Goal: Task Accomplishment & Management: Manage account settings

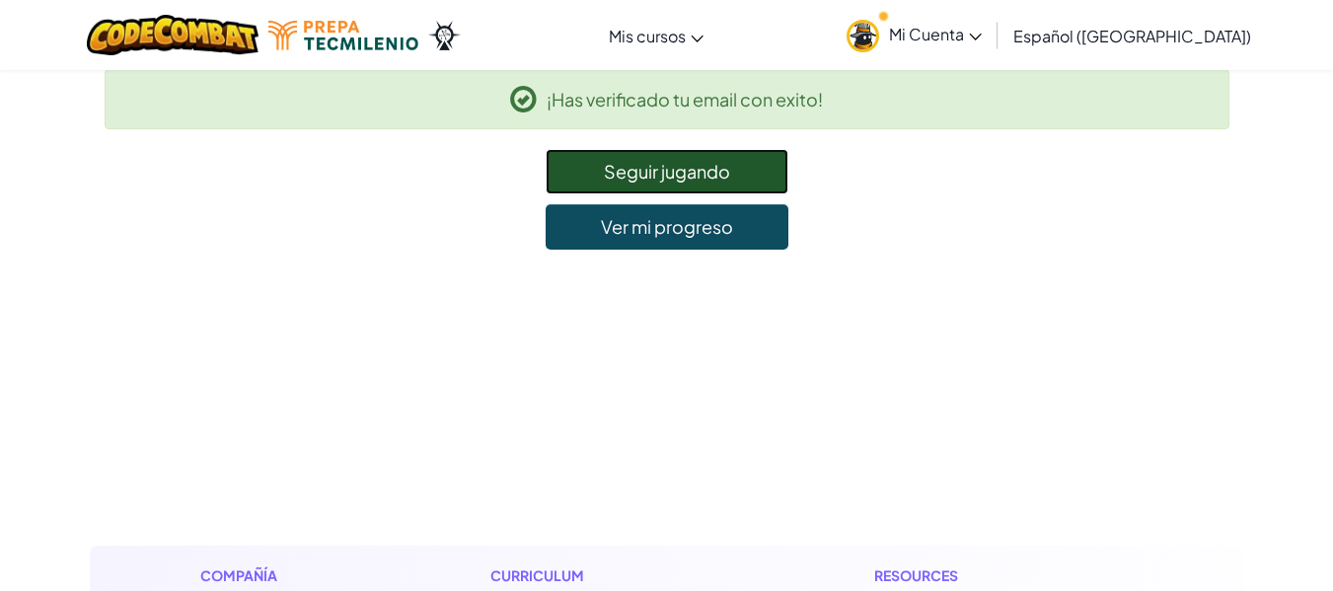
click at [637, 183] on link "Seguir jugando" at bounding box center [667, 171] width 243 height 45
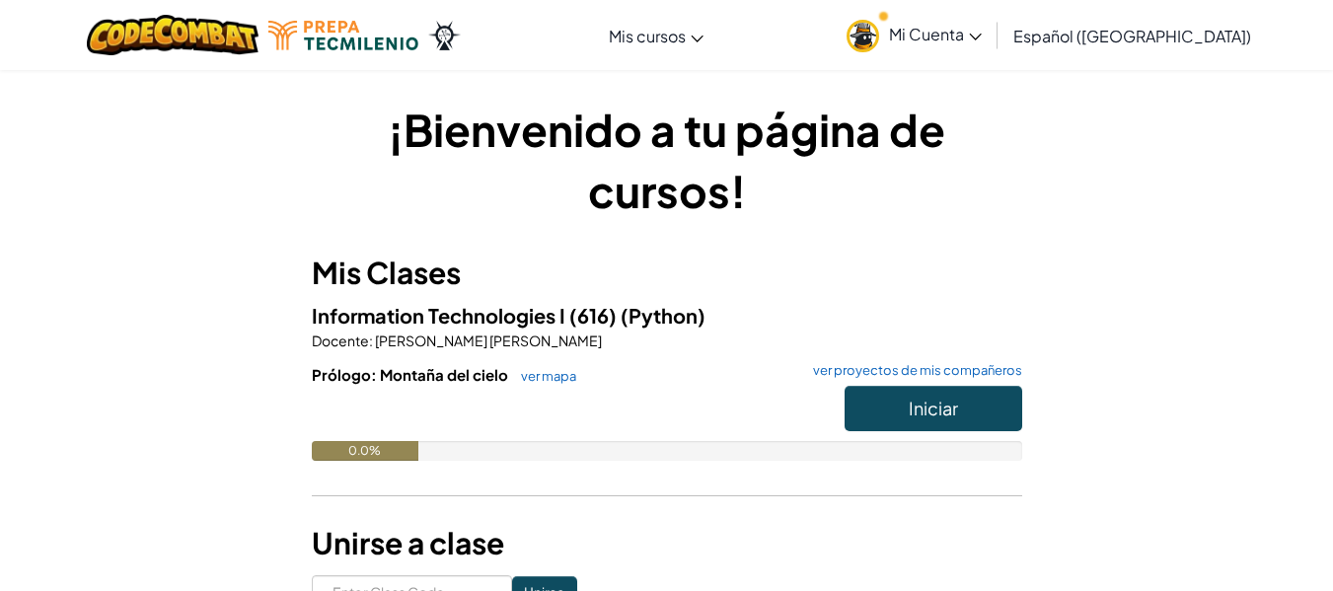
click at [982, 31] on span "Mi Cuenta" at bounding box center [935, 34] width 93 height 21
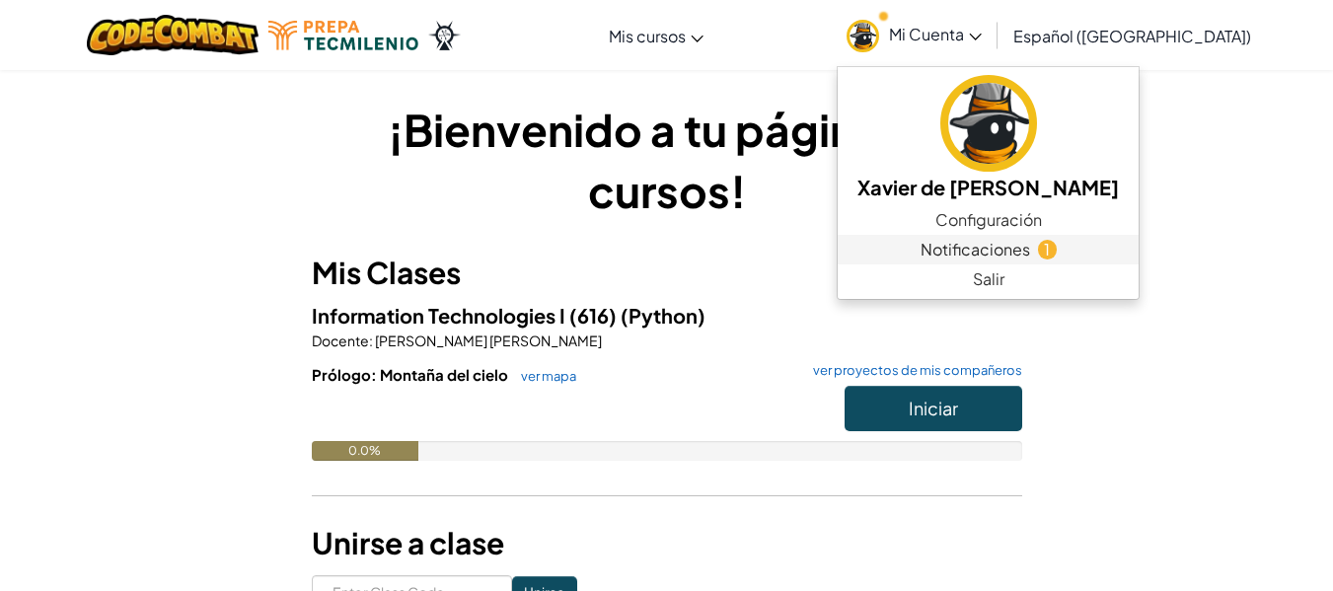
click at [1016, 252] on span "Notificaciones" at bounding box center [976, 250] width 110 height 24
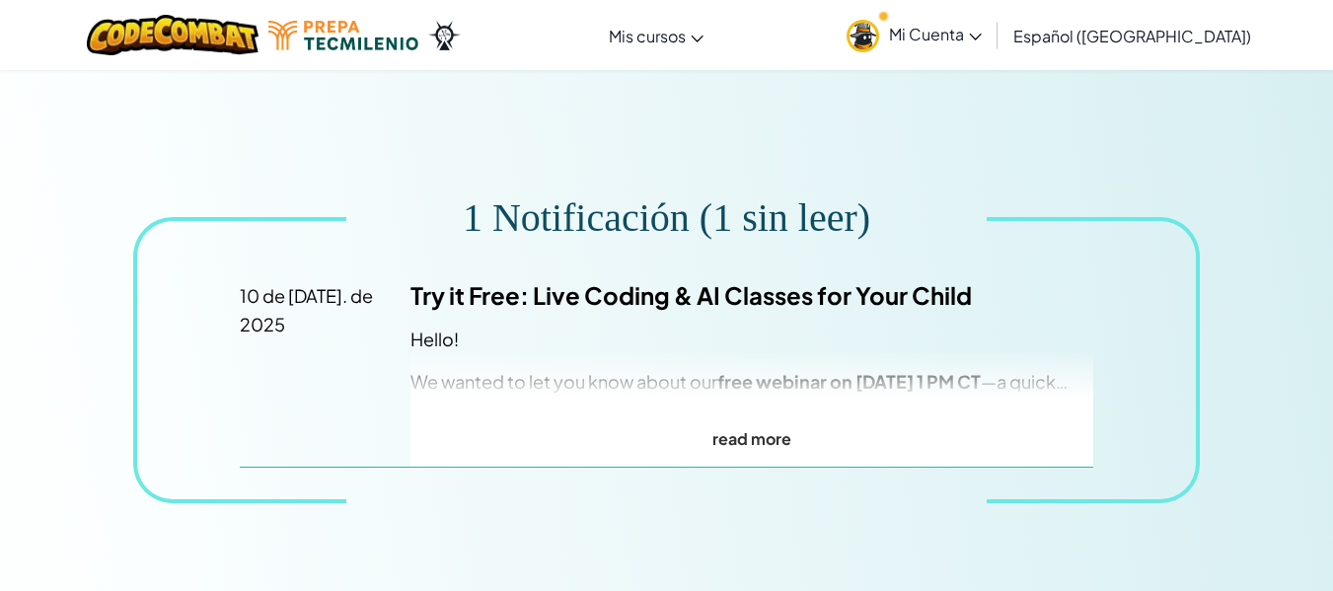
click at [736, 442] on p "read more" at bounding box center [752, 438] width 683 height 29
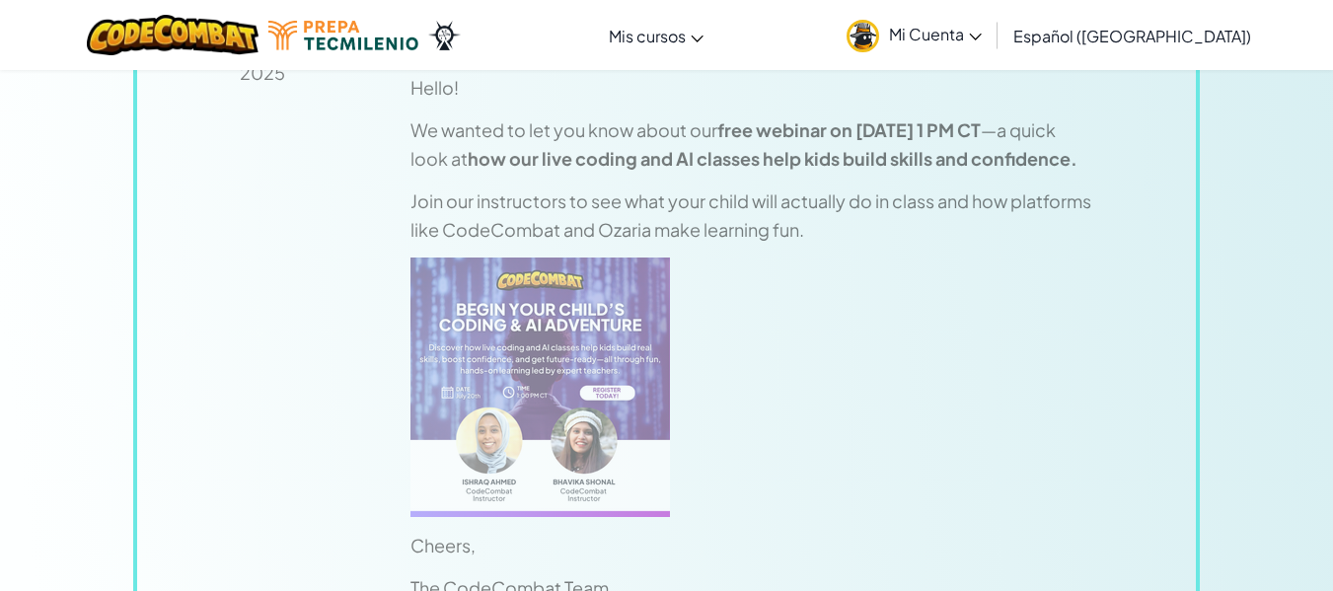
scroll to position [256, 0]
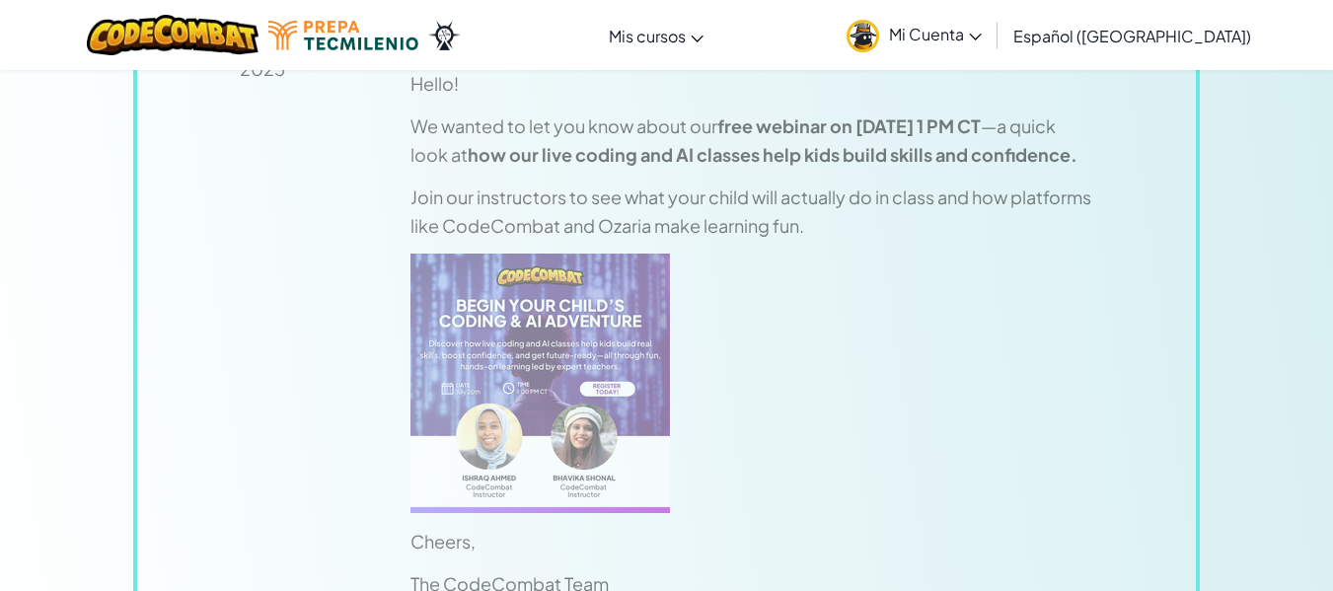
click at [1127, 247] on div "10 de [DATE]. de 2025 Try it Free: Live Coding & AI Classes for Your Child Hell…" at bounding box center [666, 354] width 1067 height 729
click at [920, 49] on link "Mi Cuenta" at bounding box center [914, 35] width 155 height 62
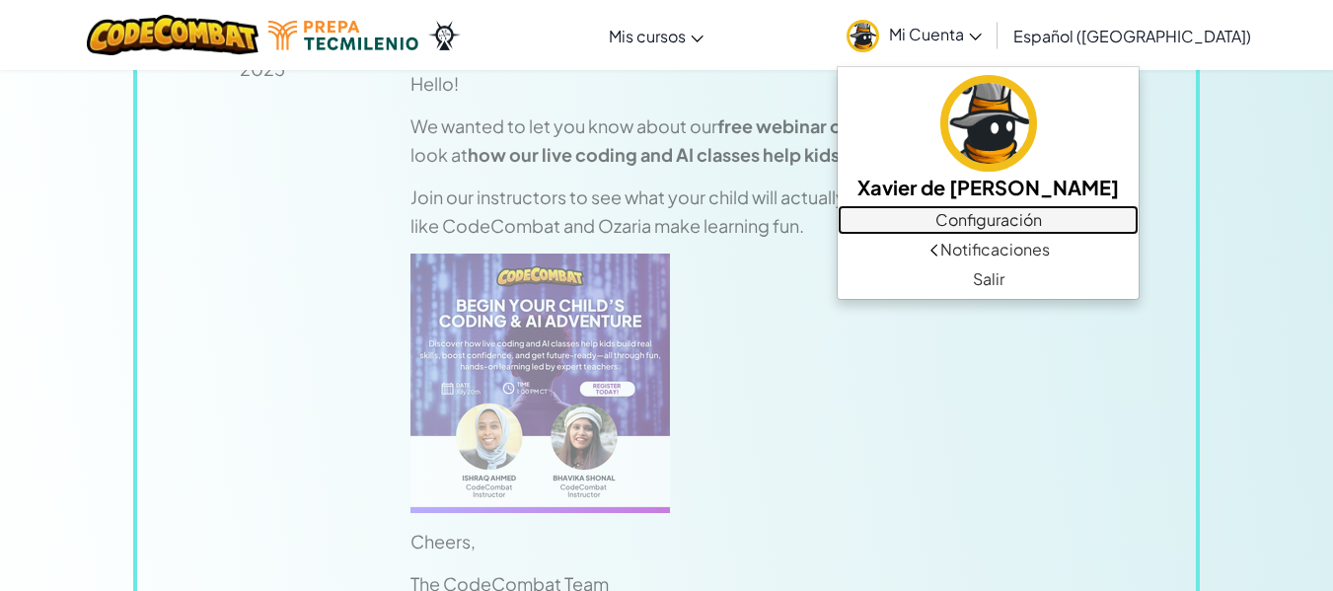
click at [1006, 215] on link "Configuración" at bounding box center [988, 220] width 301 height 30
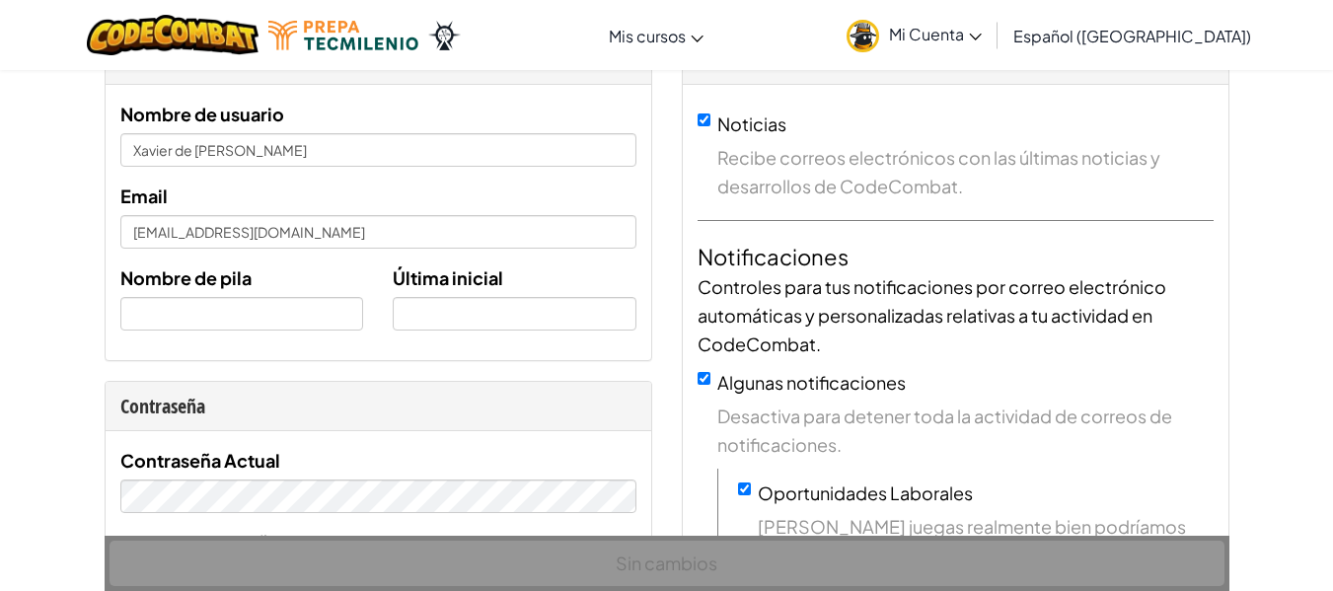
scroll to position [158, 0]
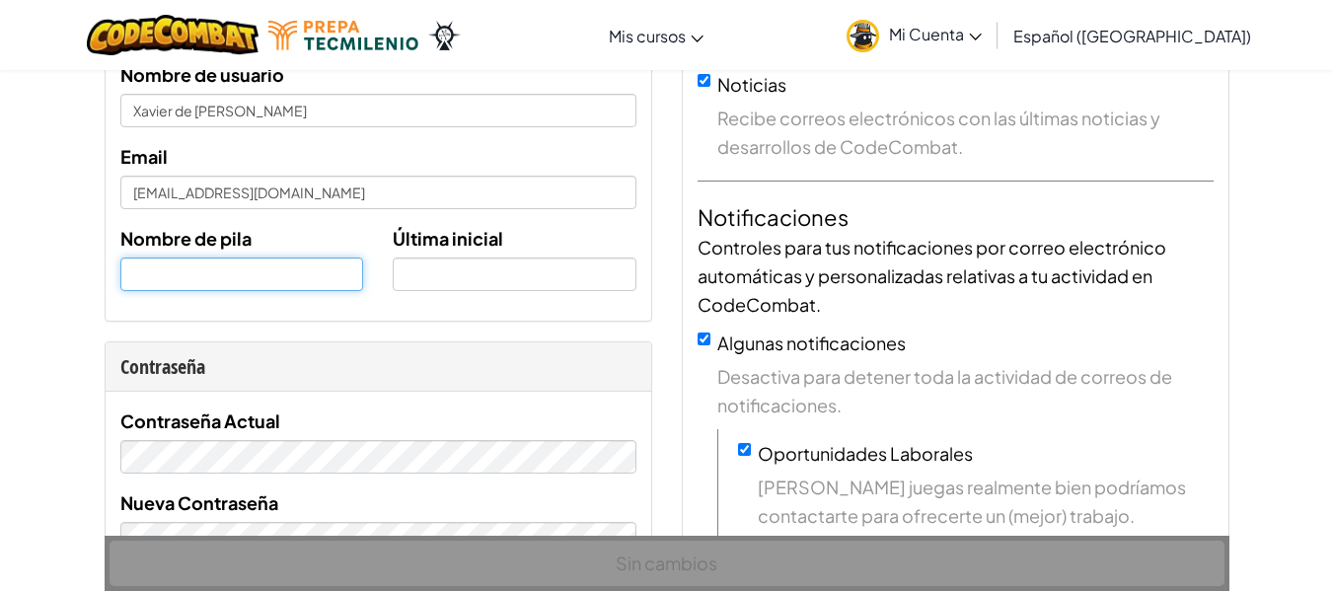
click at [213, 271] on input "text" at bounding box center [242, 275] width 244 height 34
type input "[PERSON_NAME]"
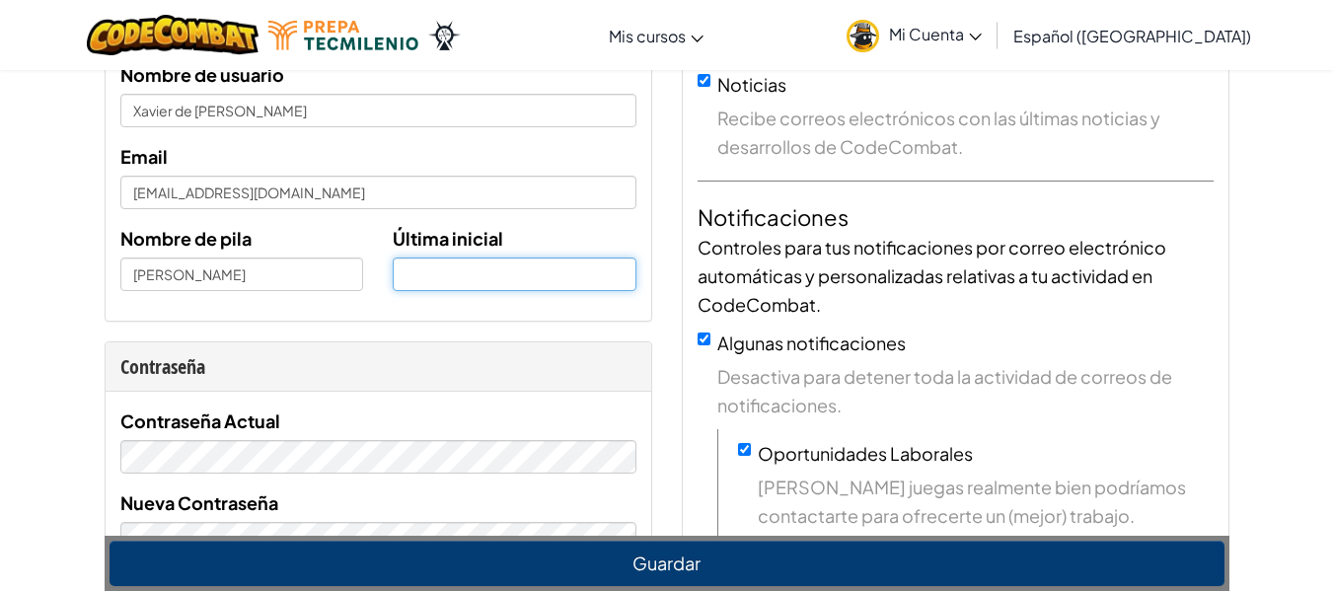
click at [447, 263] on input "text" at bounding box center [515, 275] width 244 height 34
type input "a"
type input "A"
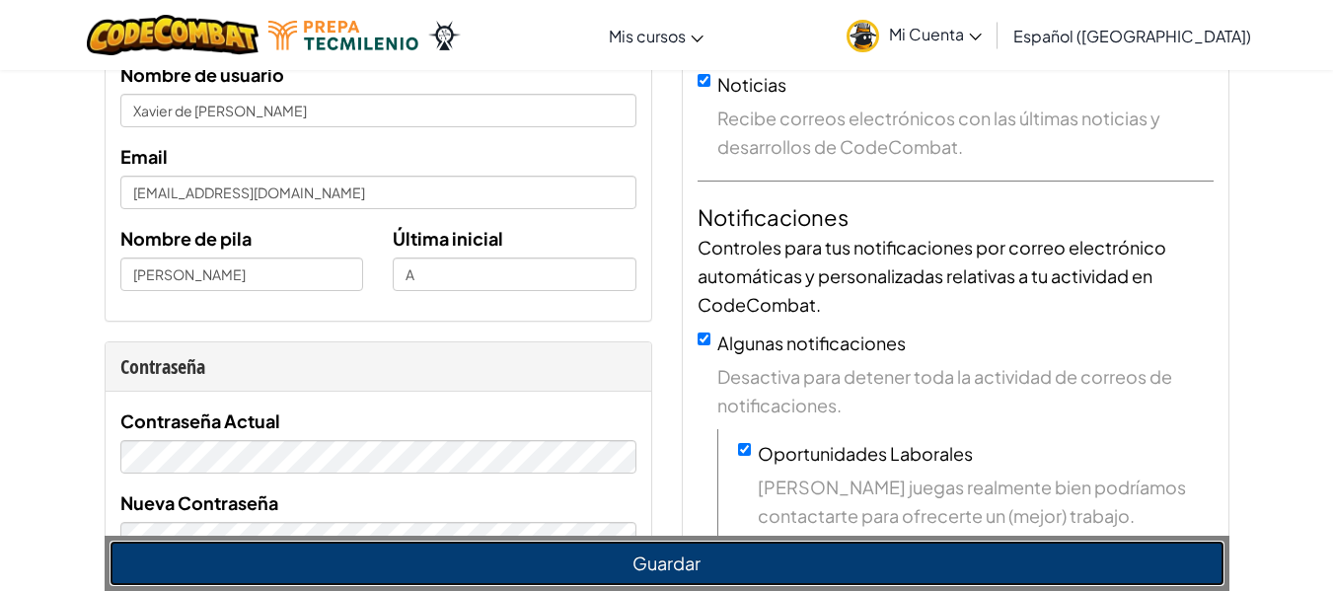
click at [483, 570] on button "Guardar" at bounding box center [667, 563] width 1115 height 45
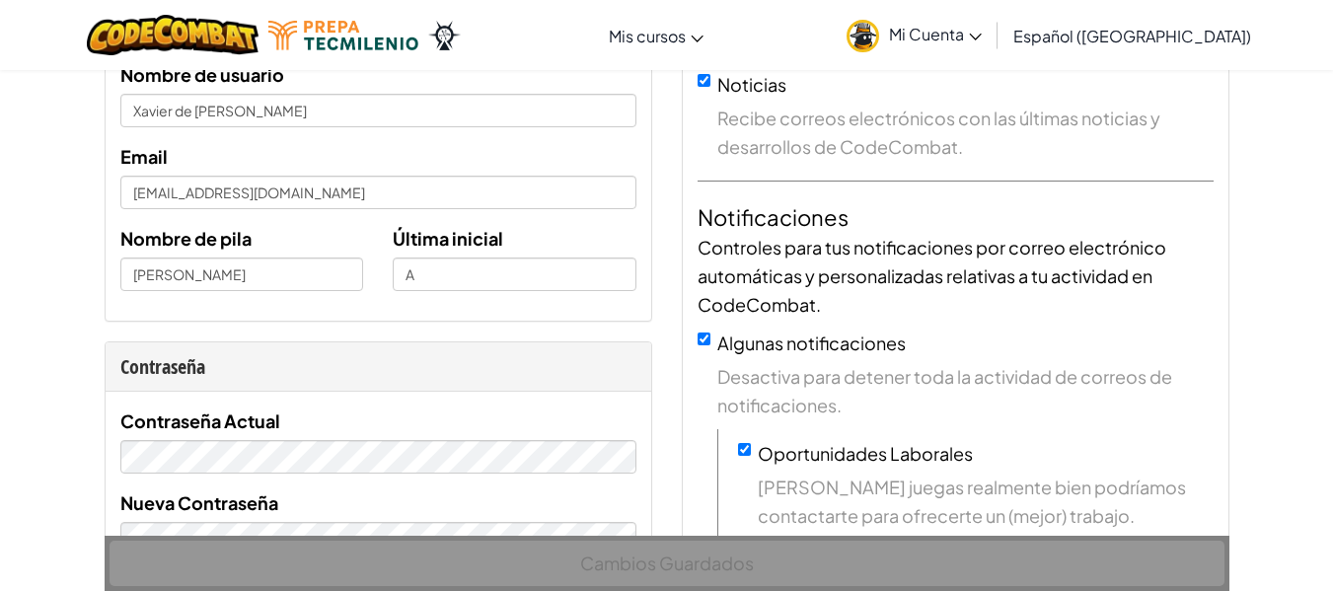
click at [963, 30] on span "Mi Cuenta" at bounding box center [935, 34] width 93 height 21
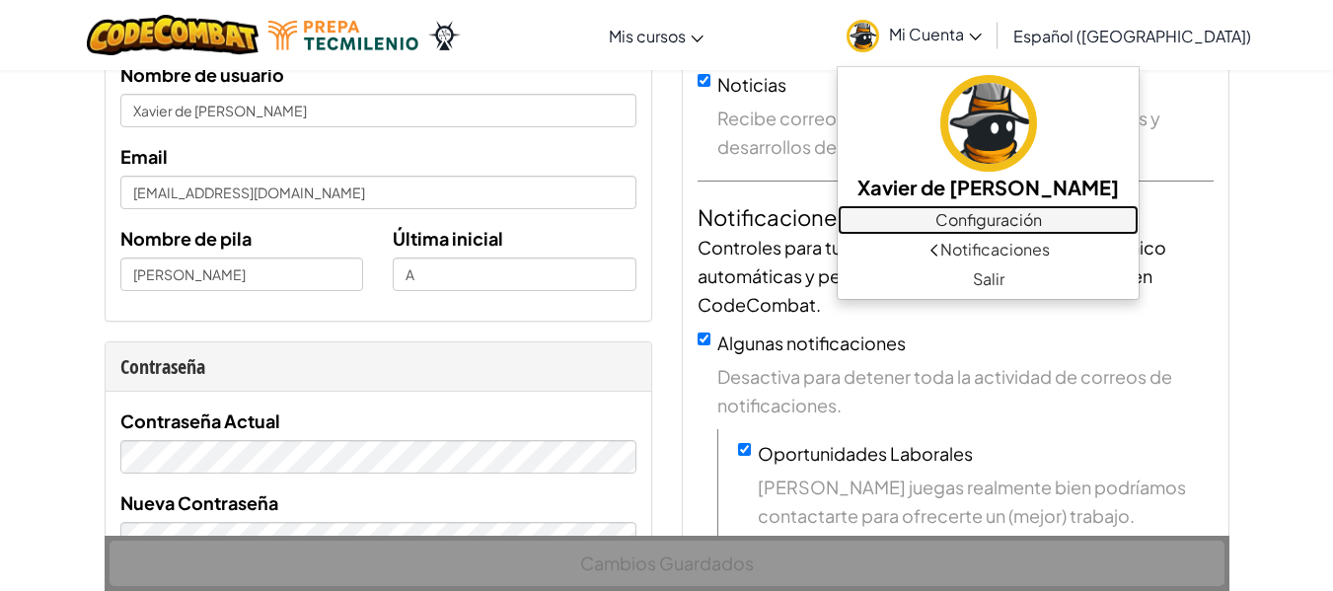
click at [1046, 222] on link "Configuración" at bounding box center [988, 220] width 301 height 30
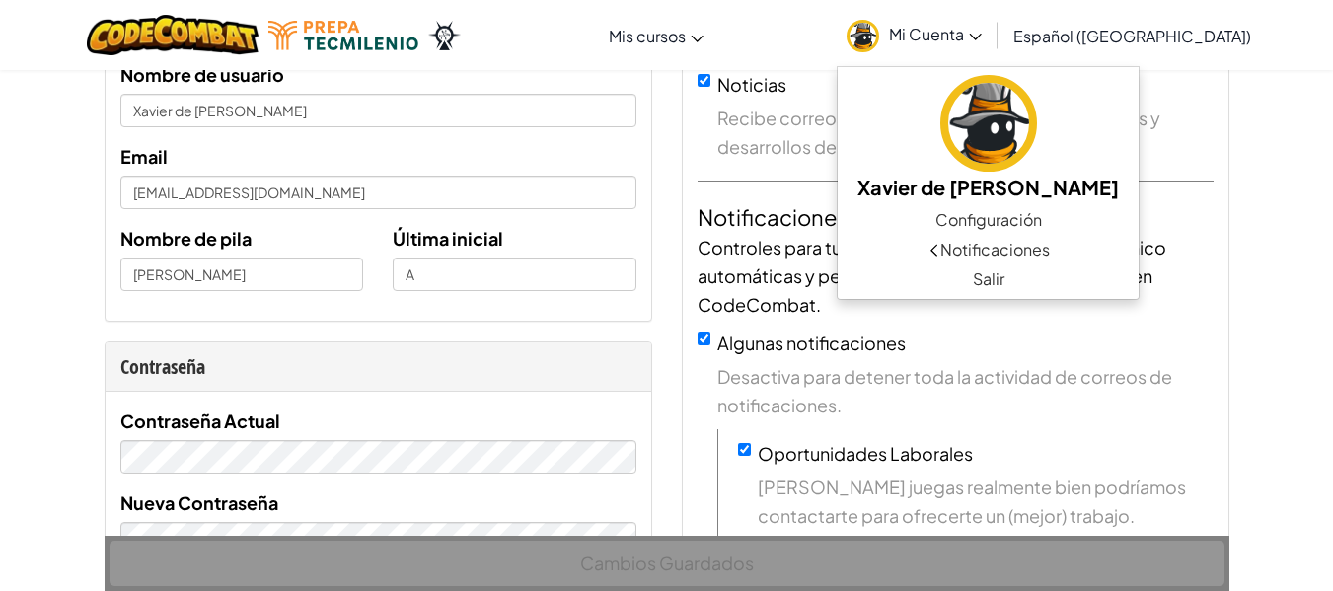
click at [693, 228] on div "Noticias Recibe correos electrónicos con las últimas noticias y desarrollos de …" at bounding box center [956, 565] width 546 height 1041
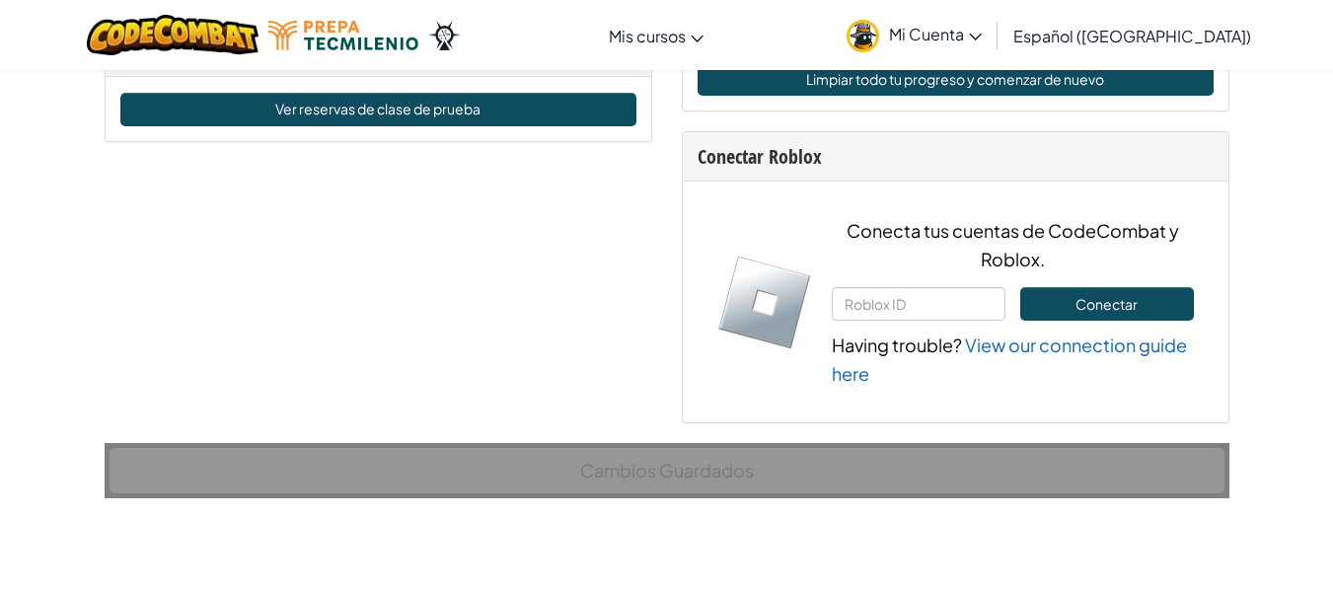
scroll to position [1421, 0]
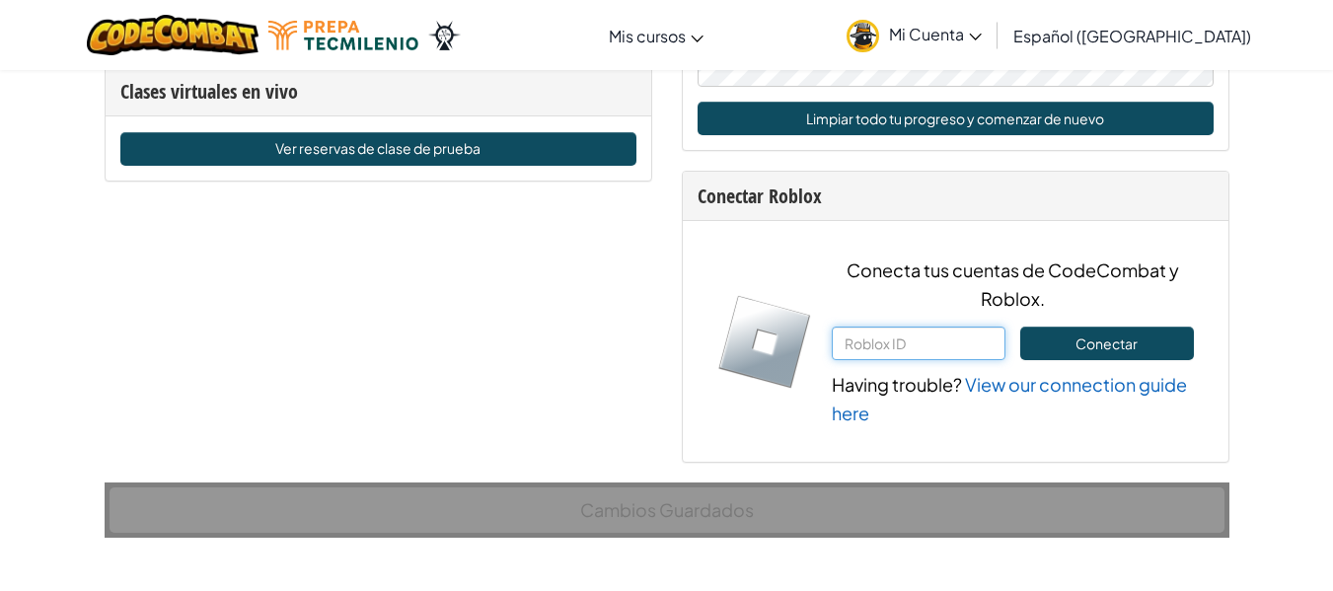
click at [954, 341] on input "text" at bounding box center [919, 344] width 174 height 34
click at [928, 54] on link "Mi Cuenta" at bounding box center [914, 35] width 155 height 62
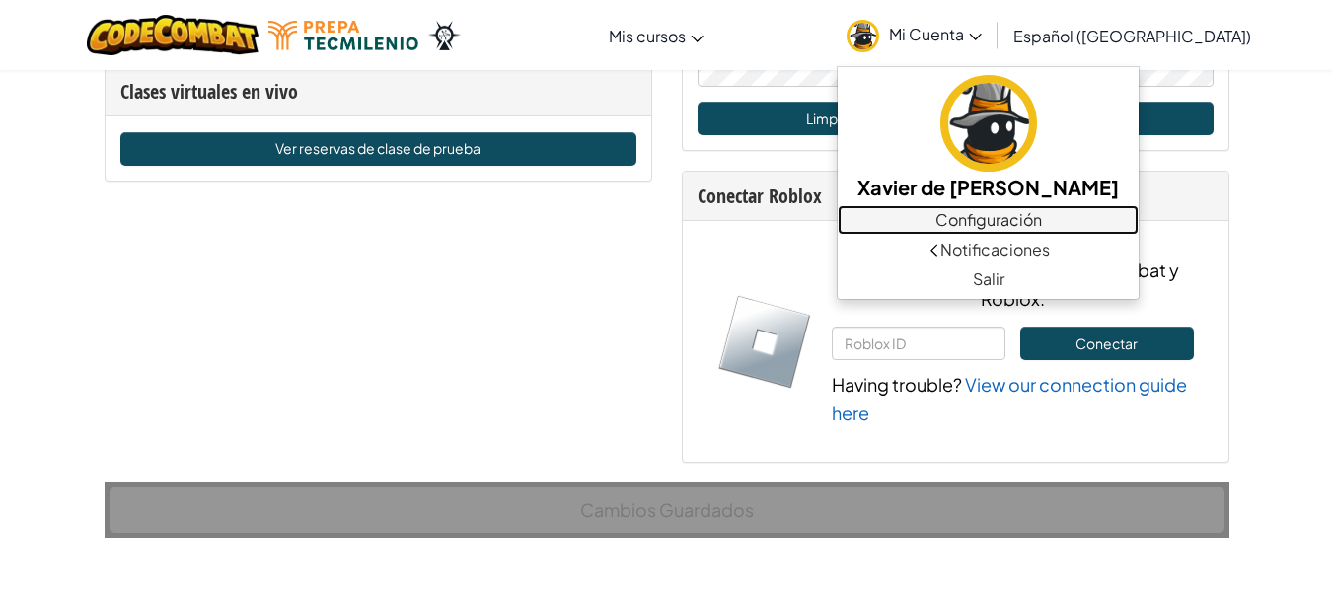
click at [1080, 228] on link "Configuración" at bounding box center [988, 220] width 301 height 30
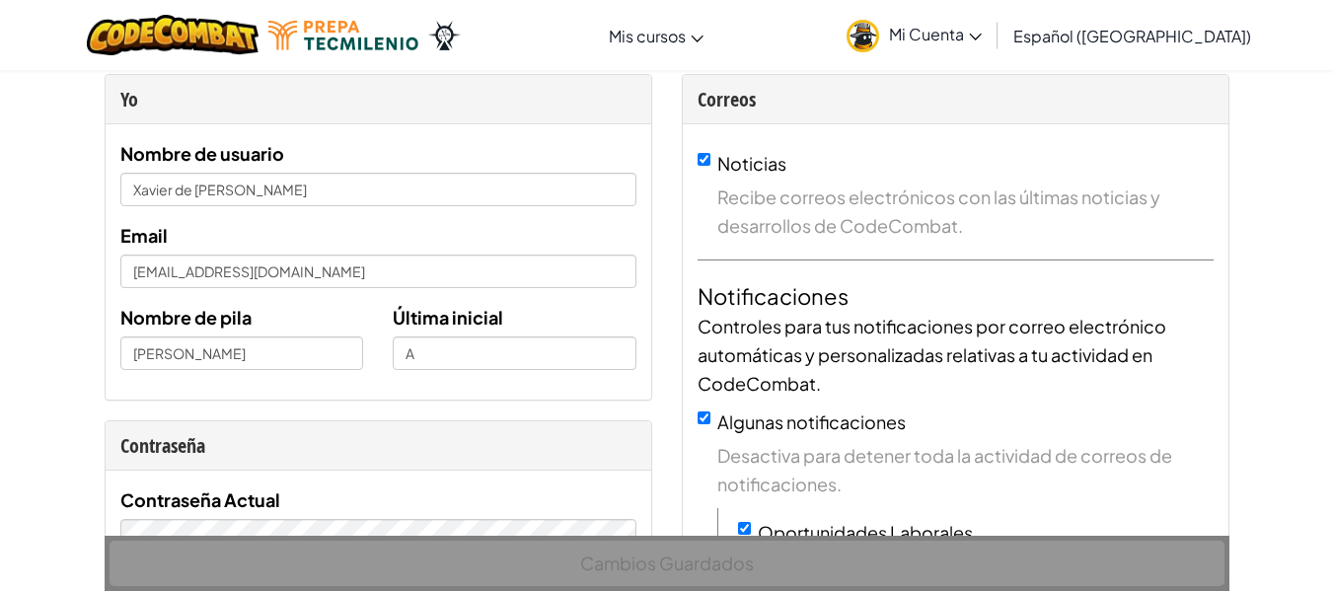
scroll to position [39, 0]
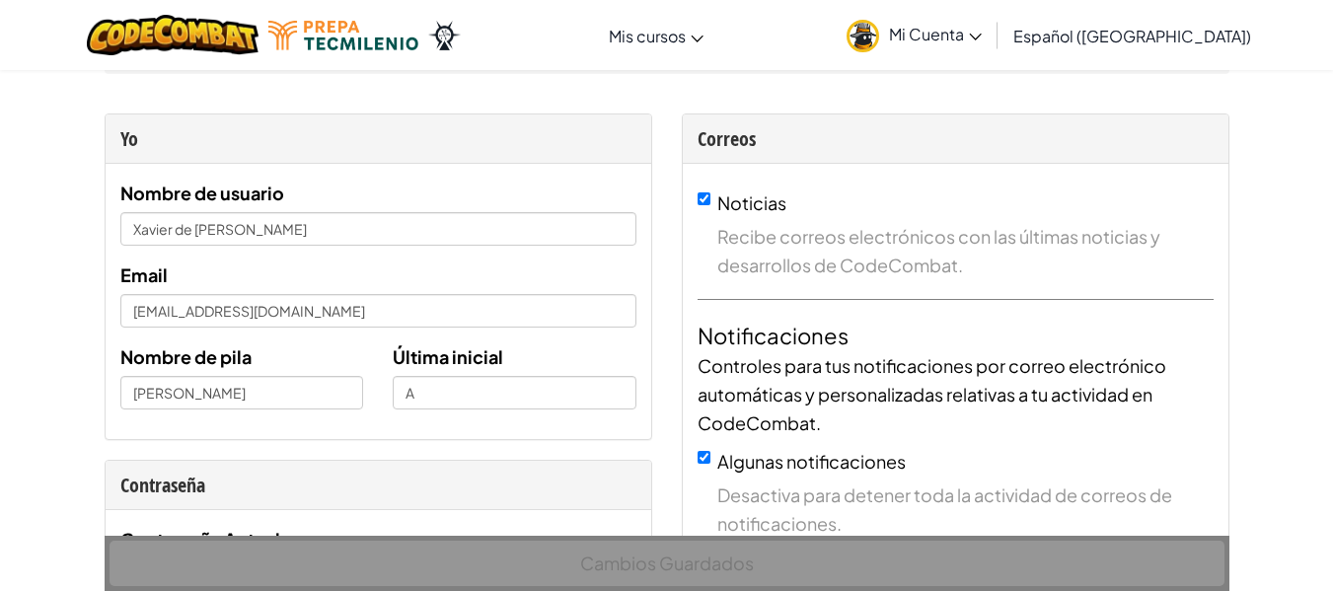
click at [879, 30] on img at bounding box center [863, 36] width 33 height 33
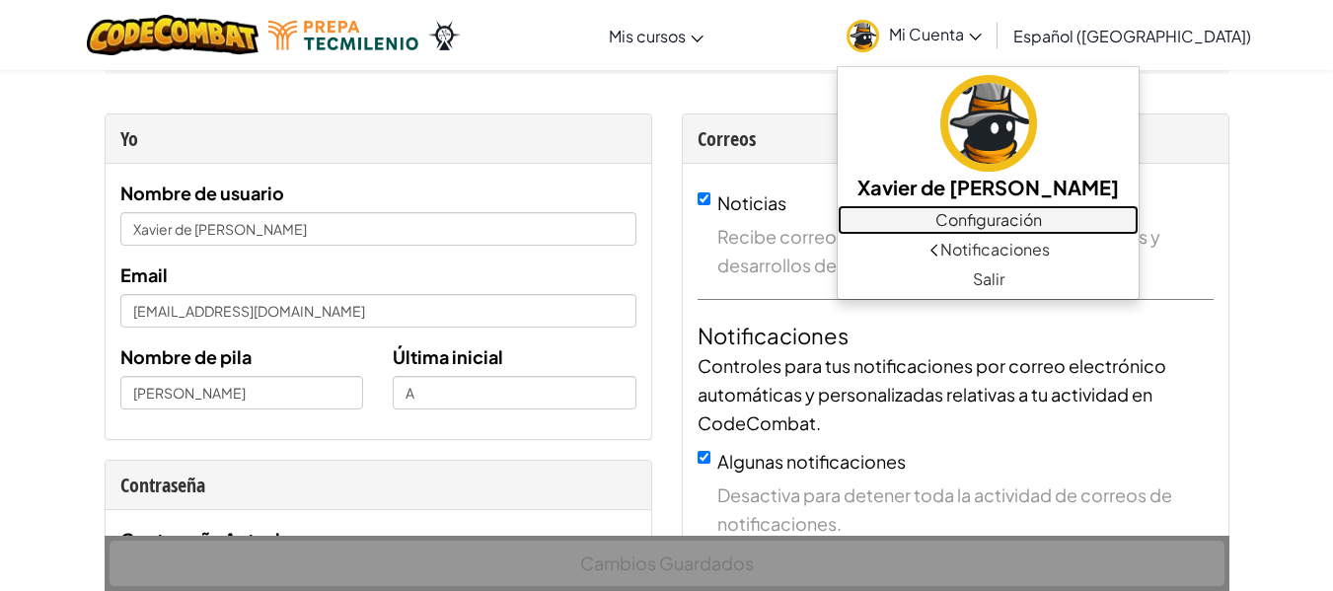
click at [1071, 232] on link "Configuración" at bounding box center [988, 220] width 301 height 30
click at [1054, 226] on link "Configuración" at bounding box center [988, 220] width 301 height 30
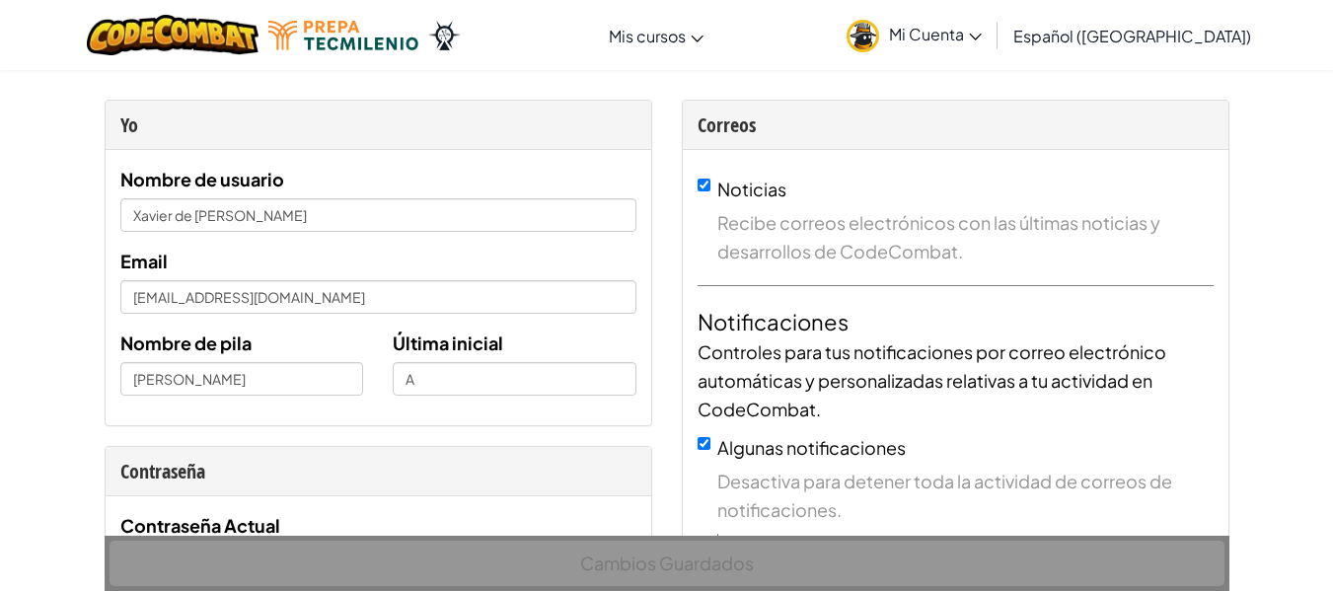
scroll to position [0, 0]
